Goal: Submit feedback/report problem

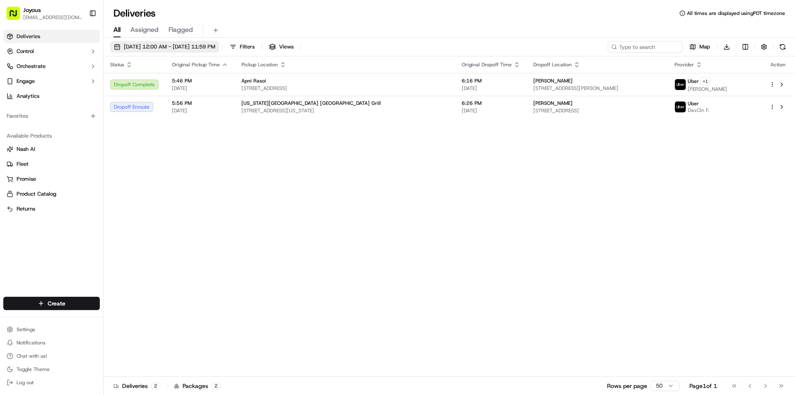
click at [148, 49] on span "[DATE] 12:00 AM - [DATE] 11:59 PM" at bounding box center [169, 46] width 91 height 7
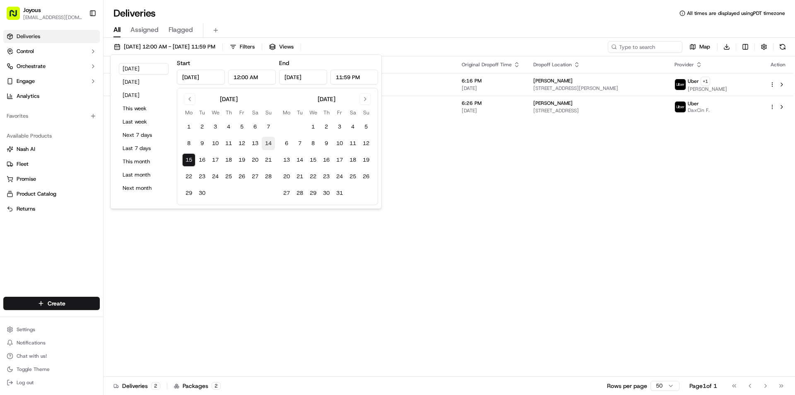
click at [270, 142] on button "14" at bounding box center [268, 143] width 13 height 13
type input "[DATE]"
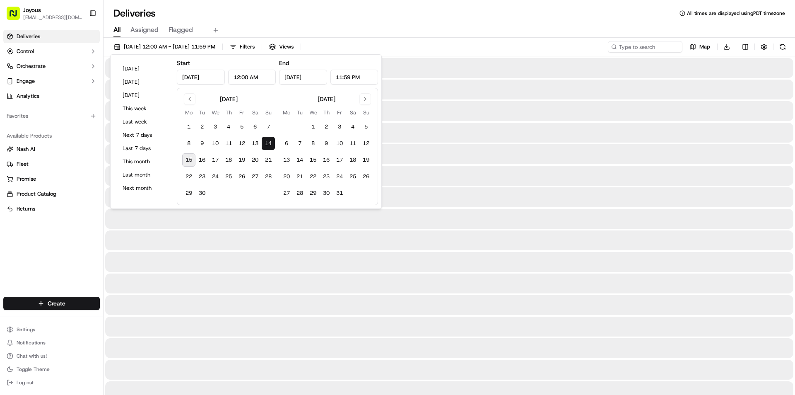
click at [270, 142] on button "14" at bounding box center [268, 143] width 13 height 13
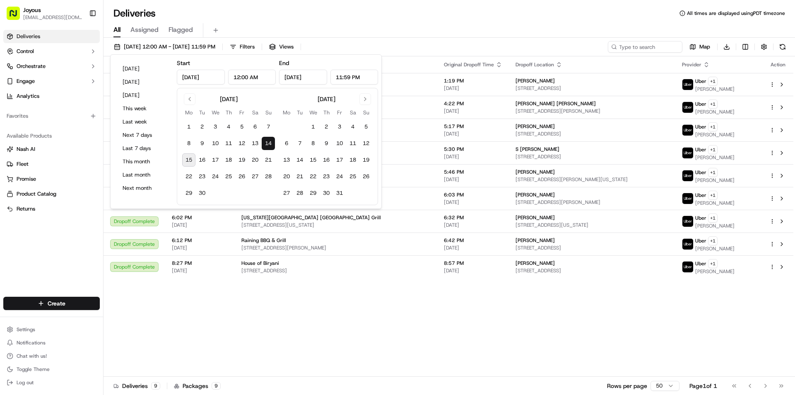
click at [350, 14] on div "Deliveries All times are displayed using PDT timezone" at bounding box center [448, 13] width 691 height 13
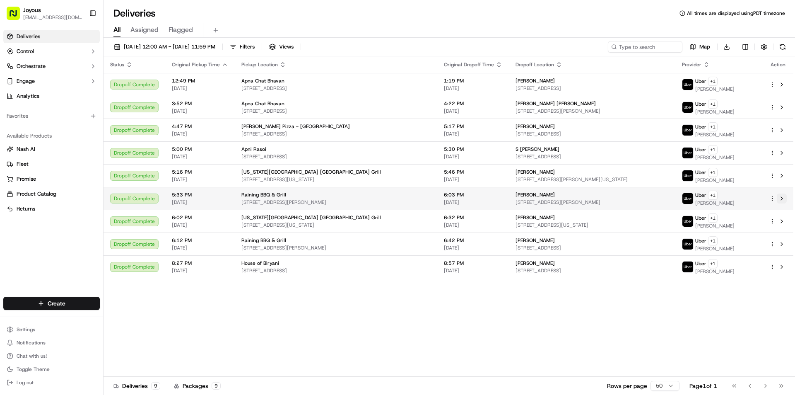
click at [783, 197] on button at bounding box center [782, 198] width 10 height 10
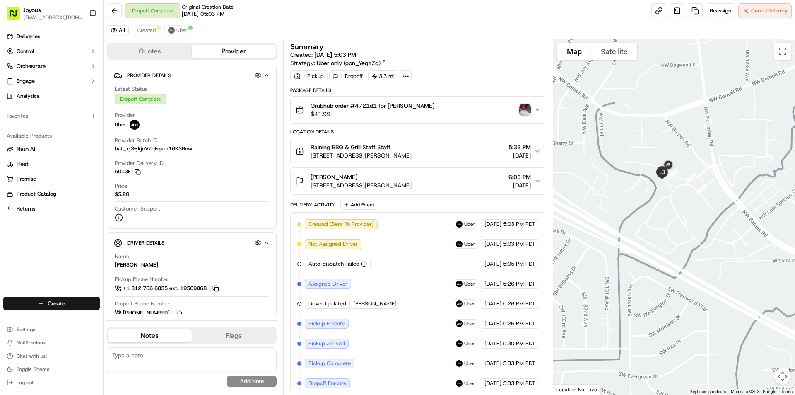
drag, startPoint x: 705, startPoint y: 91, endPoint x: 652, endPoint y: 309, distance: 225.1
click at [652, 309] on div at bounding box center [674, 216] width 242 height 355
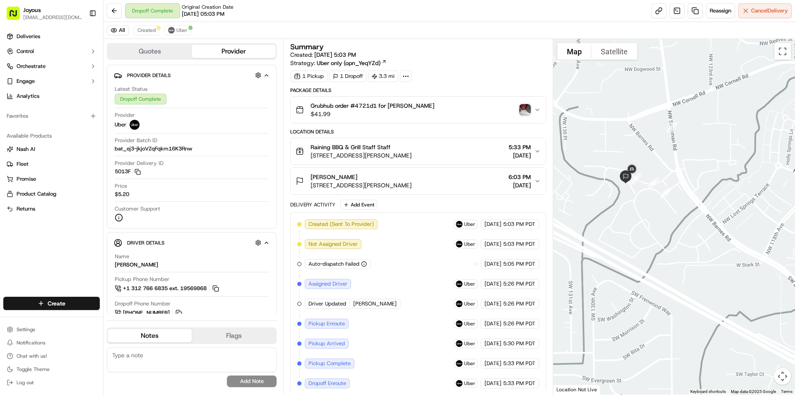
drag, startPoint x: 694, startPoint y: 214, endPoint x: 648, endPoint y: 219, distance: 46.7
click at [648, 219] on div at bounding box center [674, 216] width 242 height 355
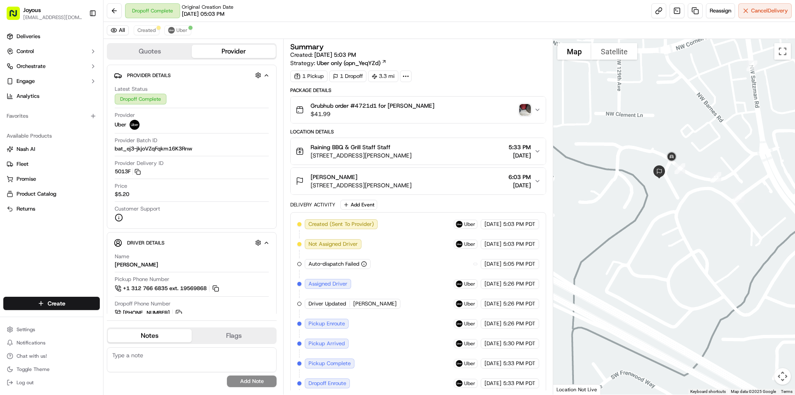
drag, startPoint x: 594, startPoint y: 196, endPoint x: 694, endPoint y: 212, distance: 101.4
click at [694, 212] on div at bounding box center [674, 216] width 242 height 355
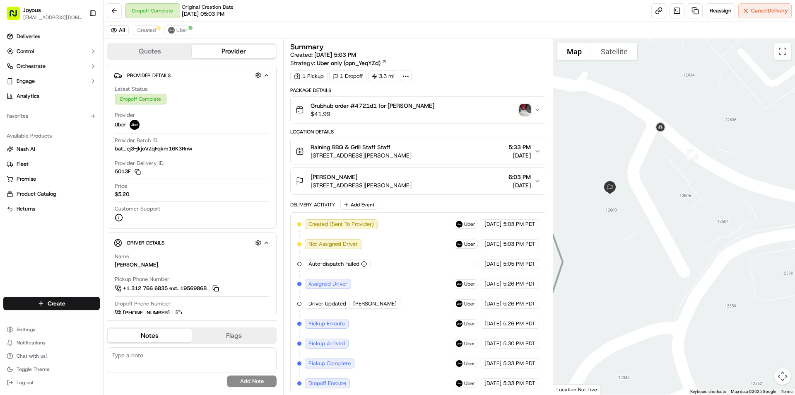
drag, startPoint x: 646, startPoint y: 141, endPoint x: 666, endPoint y: 175, distance: 39.9
click at [666, 175] on div at bounding box center [674, 216] width 242 height 355
click at [525, 104] on img "button" at bounding box center [525, 110] width 12 height 12
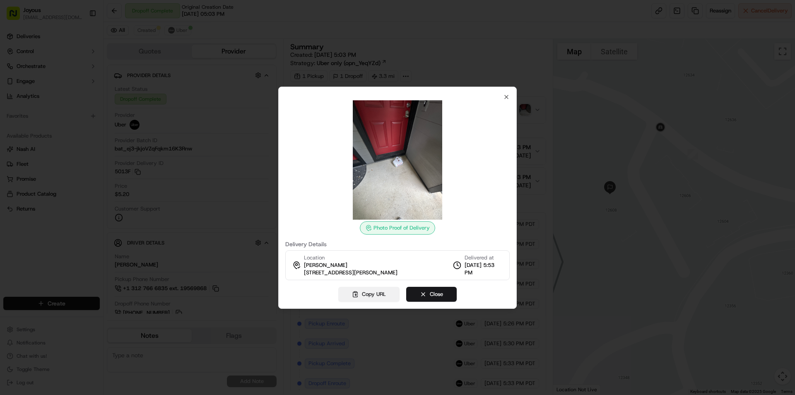
click at [369, 295] on button "Copy URL" at bounding box center [368, 293] width 61 height 15
click at [508, 98] on icon "button" at bounding box center [506, 97] width 7 height 7
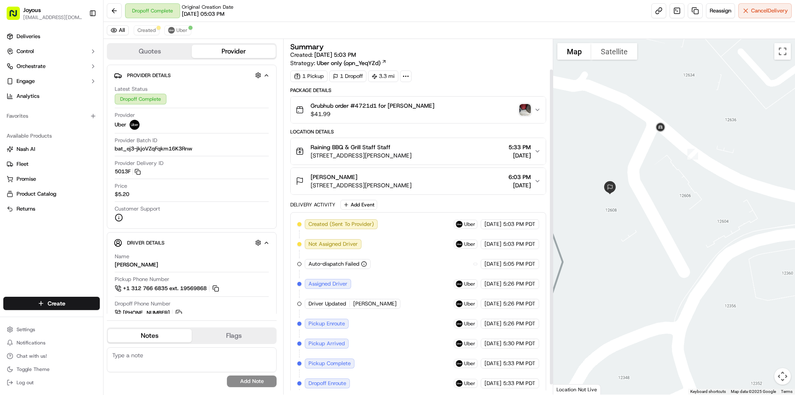
scroll to position [45, 0]
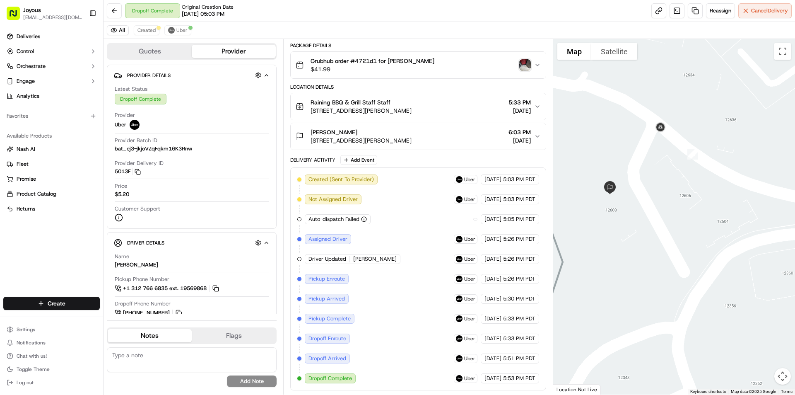
drag, startPoint x: 311, startPoint y: 141, endPoint x: 443, endPoint y: 145, distance: 132.1
click at [443, 145] on button "Maggie N 12608 NW Barnes Rd APT 8, Portland, OR 97229, USA 6:03 PM 09/14/2025" at bounding box center [418, 136] width 255 height 26
copy span "12608 NW Barnes Rd APT 8, Portland, OR 97229"
click at [177, 29] on span "Uber" at bounding box center [181, 30] width 11 height 7
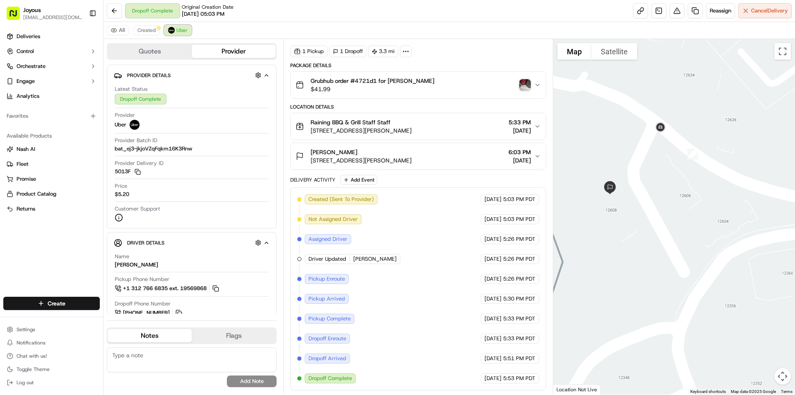
scroll to position [25, 0]
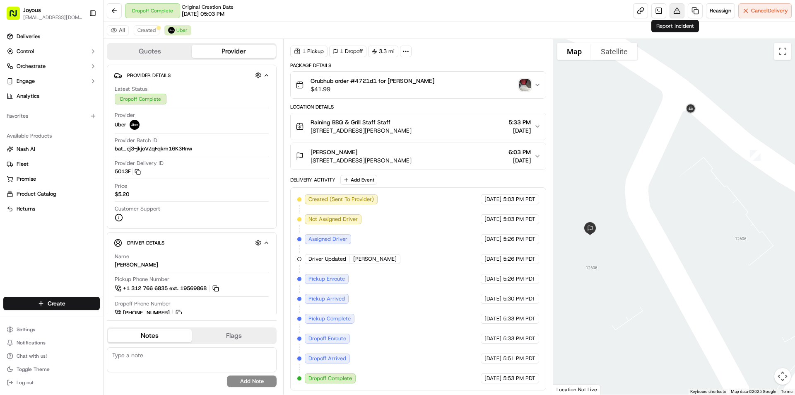
click at [676, 9] on button at bounding box center [676, 10] width 15 height 15
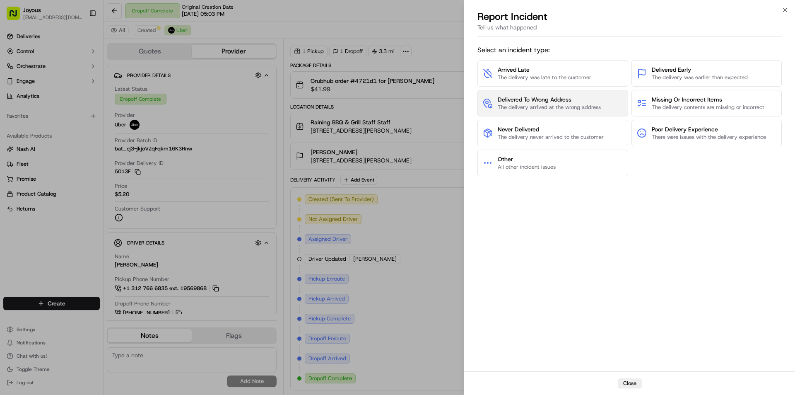
click at [556, 101] on span "Delivered To Wrong Address" at bounding box center [549, 99] width 103 height 8
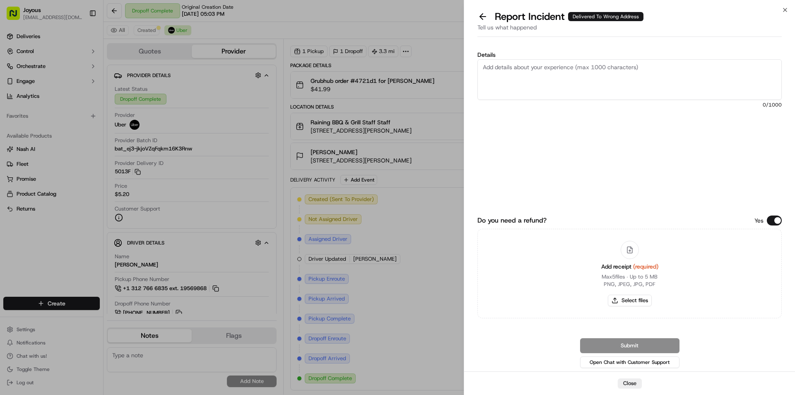
click at [515, 66] on textarea "Details" at bounding box center [629, 79] width 304 height 41
type textarea "End customer reported she did not receive the delivery. Shown the proof pic, sh…"
click at [632, 299] on button "Select files" at bounding box center [630, 300] width 44 height 12
type input "C:\fakepath\Receipt_4721d1.JPG"
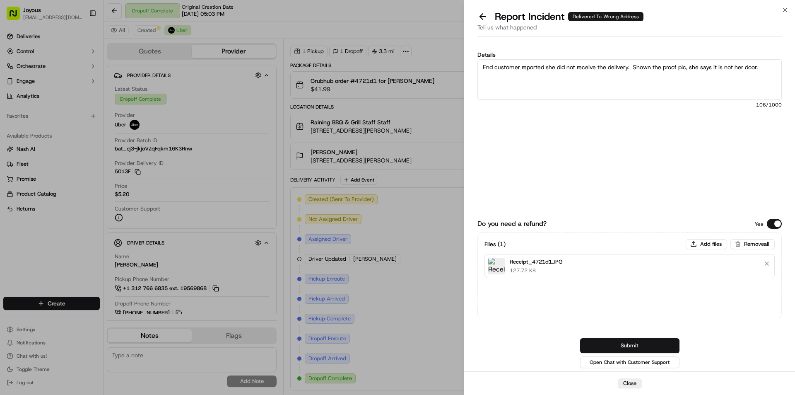
click at [636, 345] on button "Submit" at bounding box center [629, 345] width 99 height 15
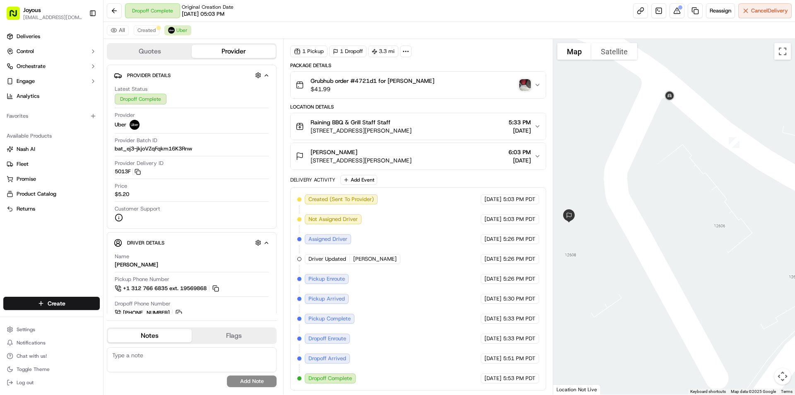
drag, startPoint x: 745, startPoint y: 231, endPoint x: 664, endPoint y: 243, distance: 82.1
click at [664, 243] on div at bounding box center [674, 216] width 242 height 355
